Goal: Navigation & Orientation: Go to known website

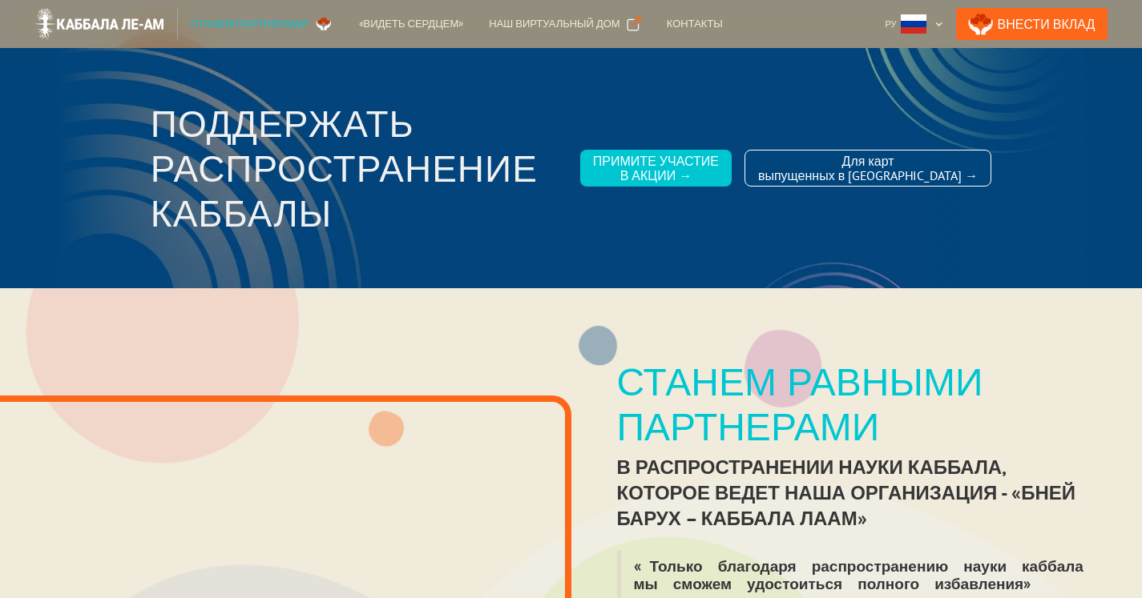
scroll to position [582, 0]
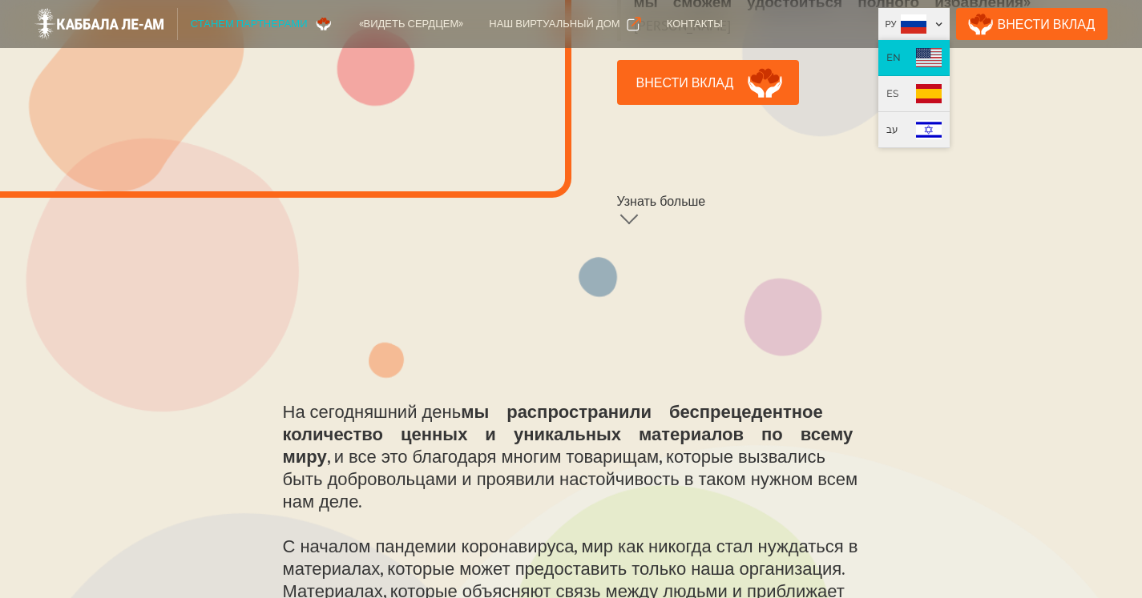
click at [941, 61] on img at bounding box center [929, 57] width 26 height 19
click at [941, 48] on img at bounding box center [929, 57] width 26 height 19
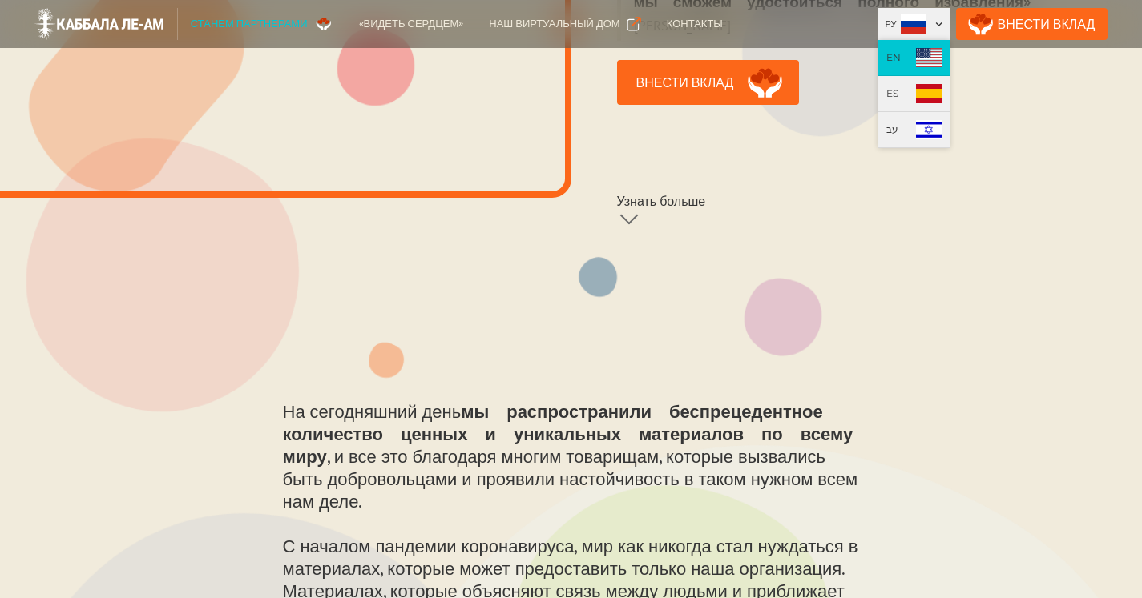
click at [878, 40] on link "EN" at bounding box center [913, 58] width 71 height 36
